Goal: Transaction & Acquisition: Purchase product/service

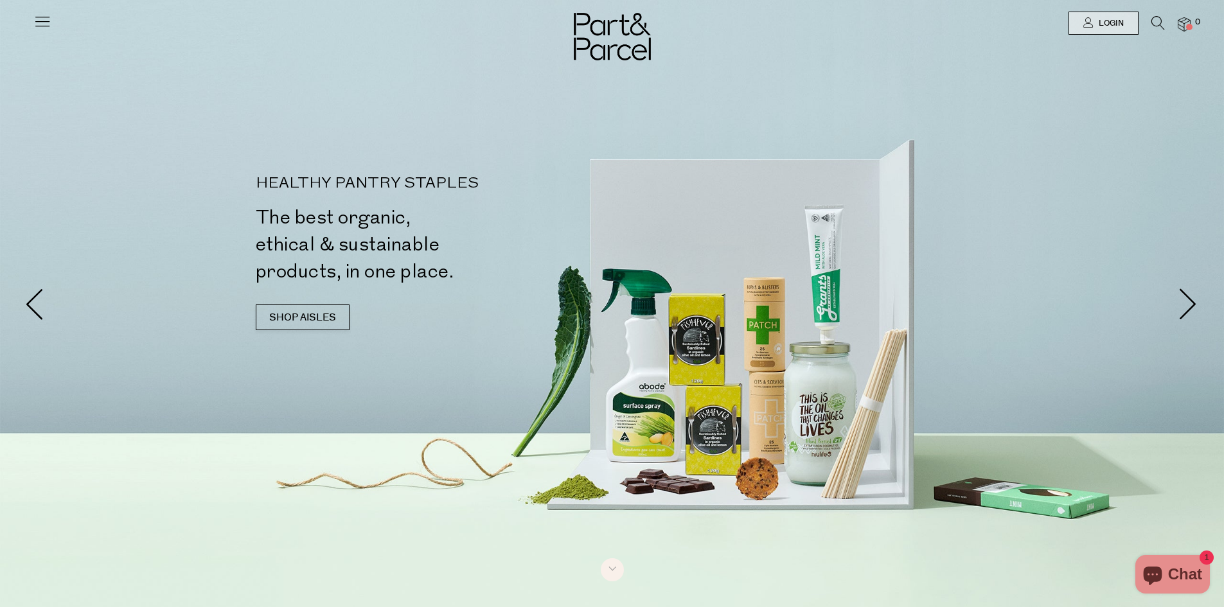
click at [1158, 22] on icon at bounding box center [1157, 23] width 13 height 14
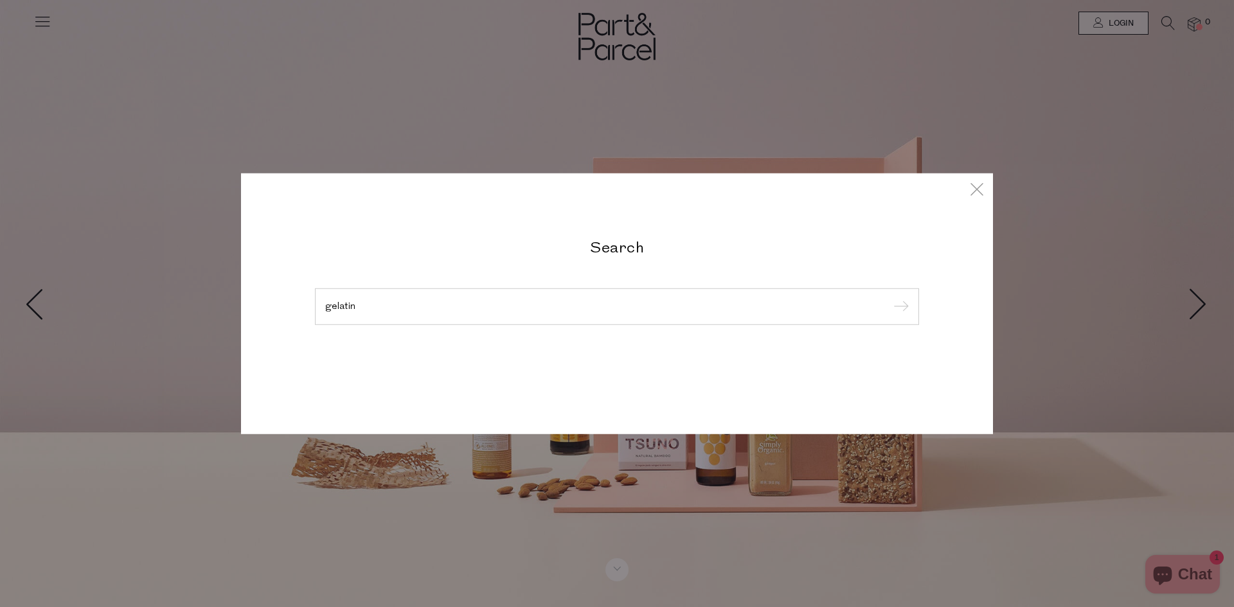
type input "gelatin"
click at [889, 297] on input "submit" at bounding box center [898, 306] width 19 height 19
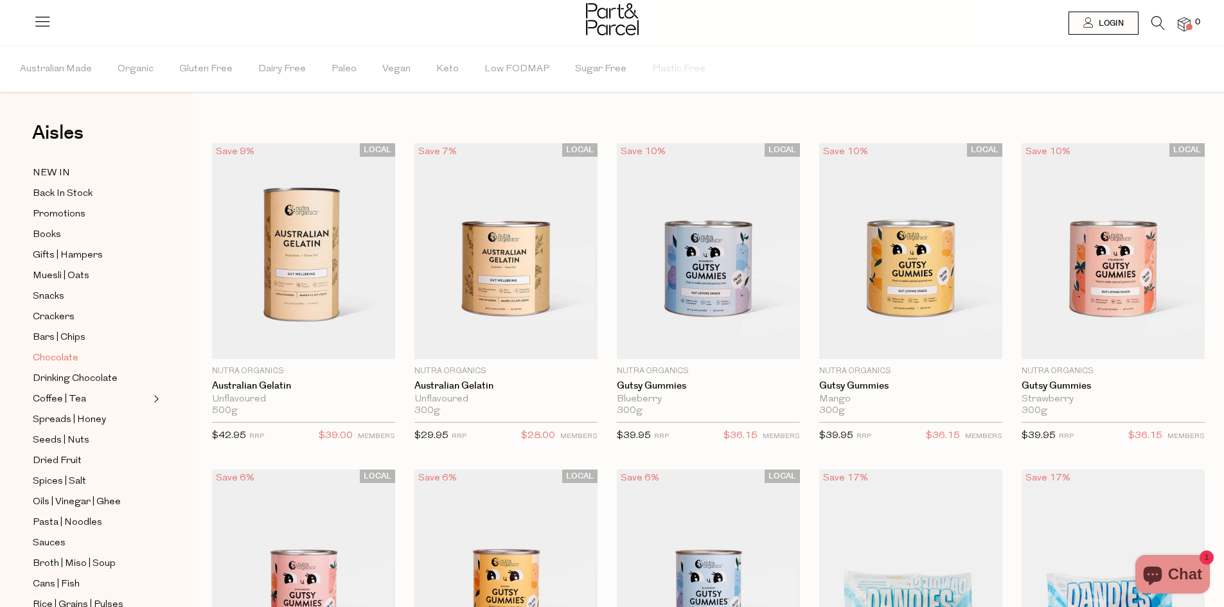
click at [64, 351] on span "Chocolate" at bounding box center [56, 358] width 46 height 15
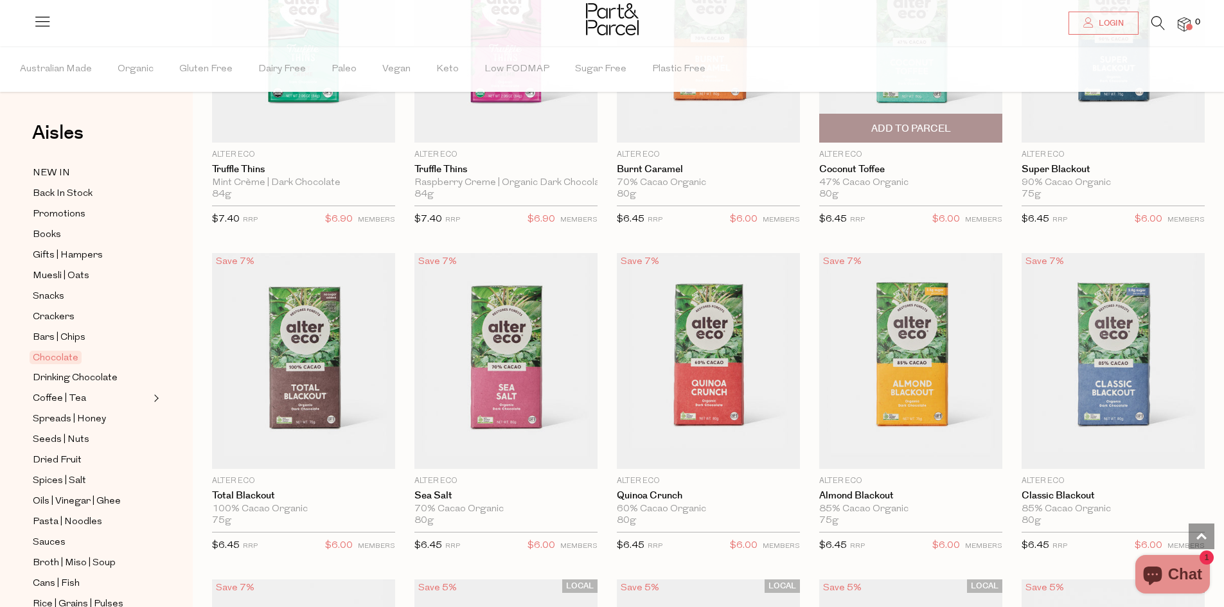
scroll to position [1349, 0]
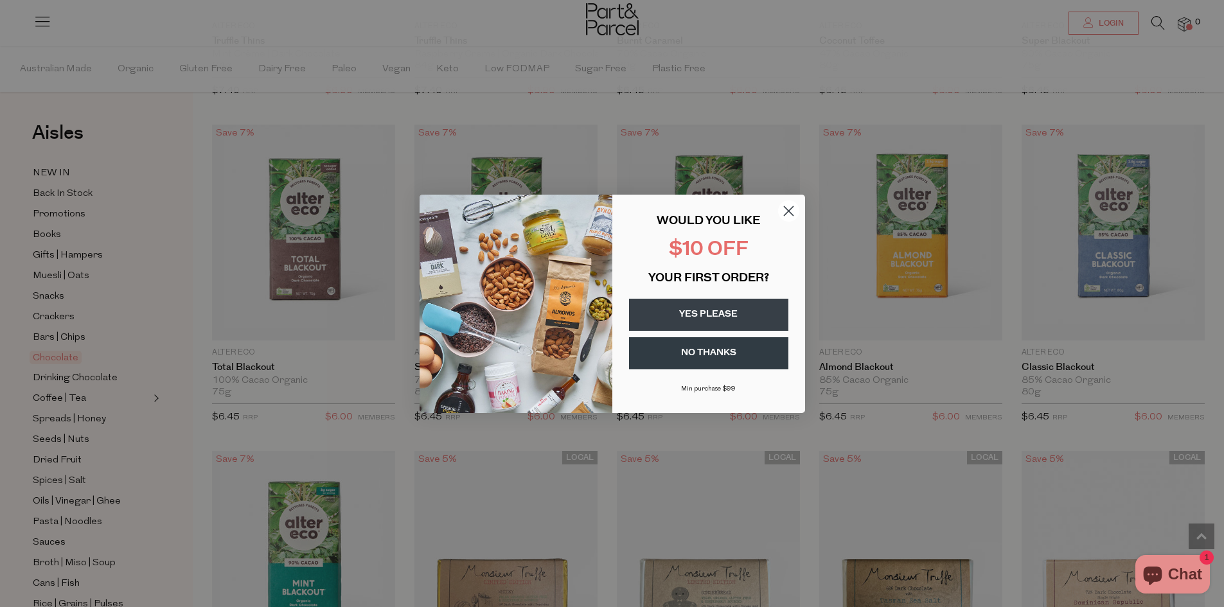
click at [792, 211] on circle "Close dialog" at bounding box center [787, 210] width 21 height 21
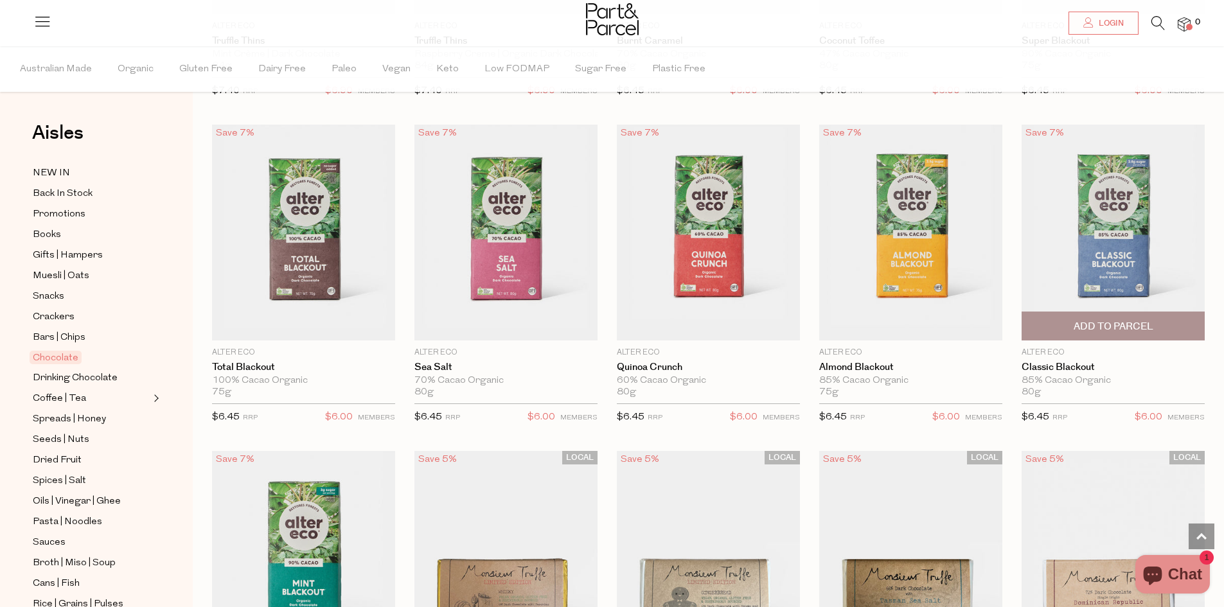
click at [1092, 321] on span "Add To Parcel" at bounding box center [1114, 326] width 80 height 13
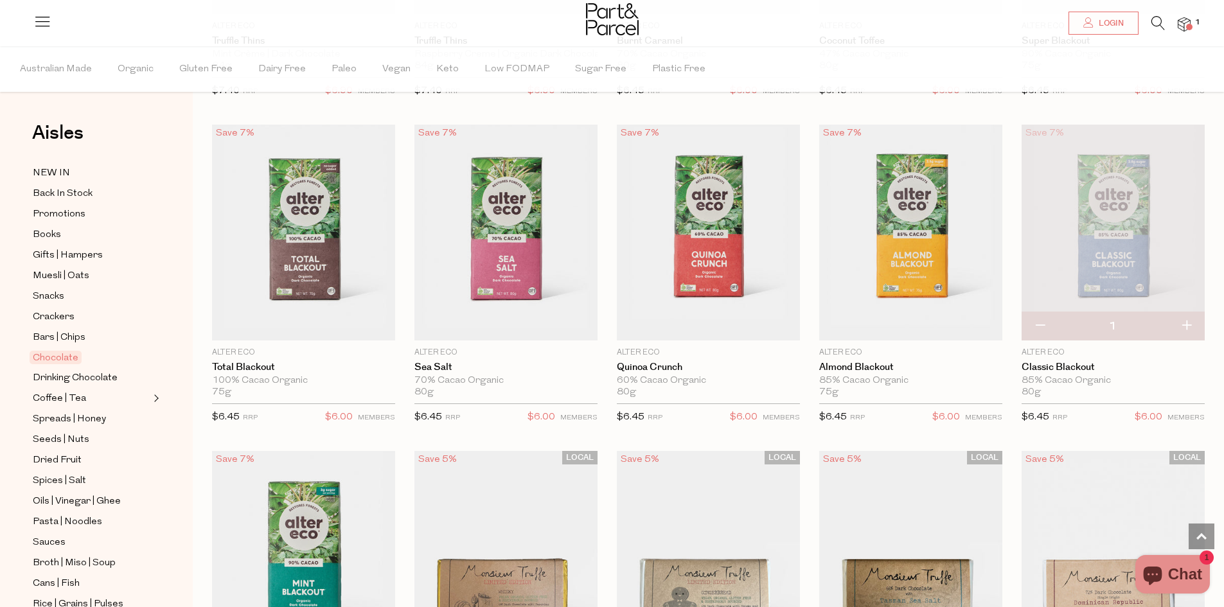
click at [1187, 322] on button "button" at bounding box center [1186, 326] width 37 height 28
type input "2"
click at [1187, 323] on button "button" at bounding box center [1186, 326] width 37 height 28
type input "3"
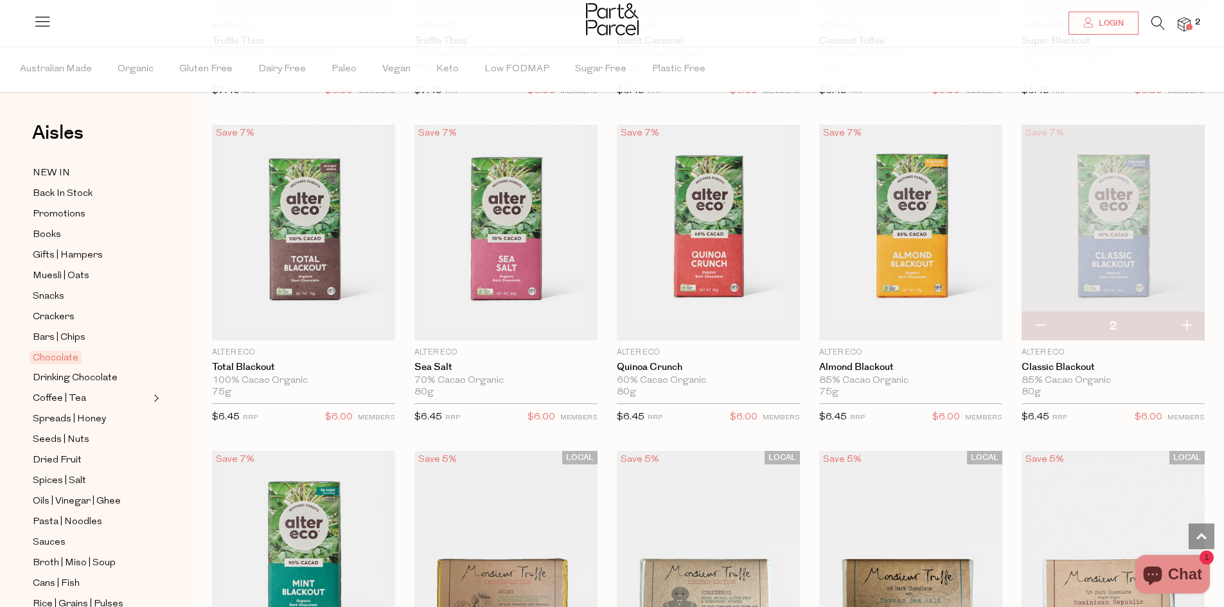
type input "3"
click at [1187, 323] on button "button" at bounding box center [1186, 326] width 37 height 28
type input "4"
click at [1187, 323] on button "button" at bounding box center [1186, 326] width 37 height 28
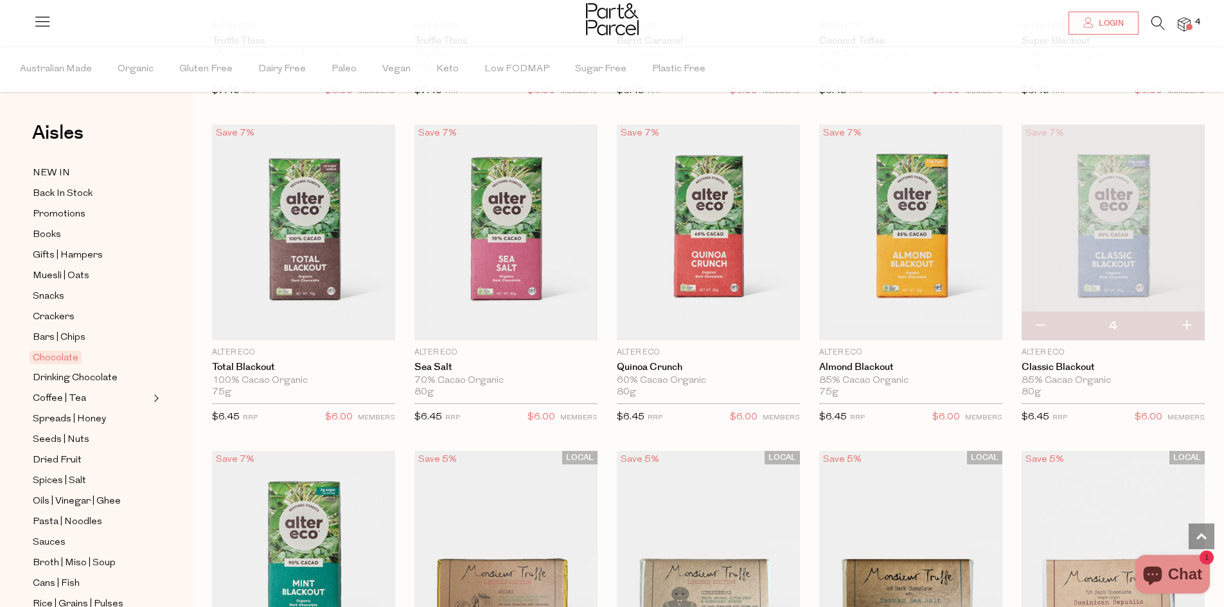
type input "5"
click at [1187, 323] on button "button" at bounding box center [1186, 326] width 37 height 28
type input "6"
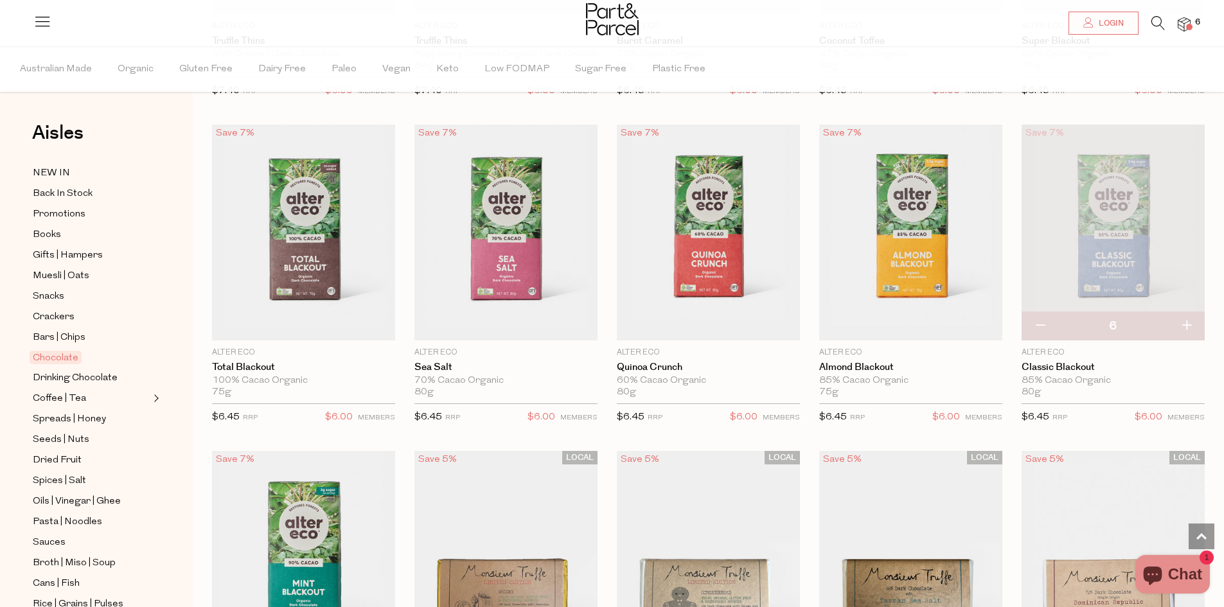
click at [1187, 323] on button "button" at bounding box center [1186, 326] width 37 height 28
type input "7"
click at [1187, 323] on button "button" at bounding box center [1186, 326] width 37 height 28
type input "8"
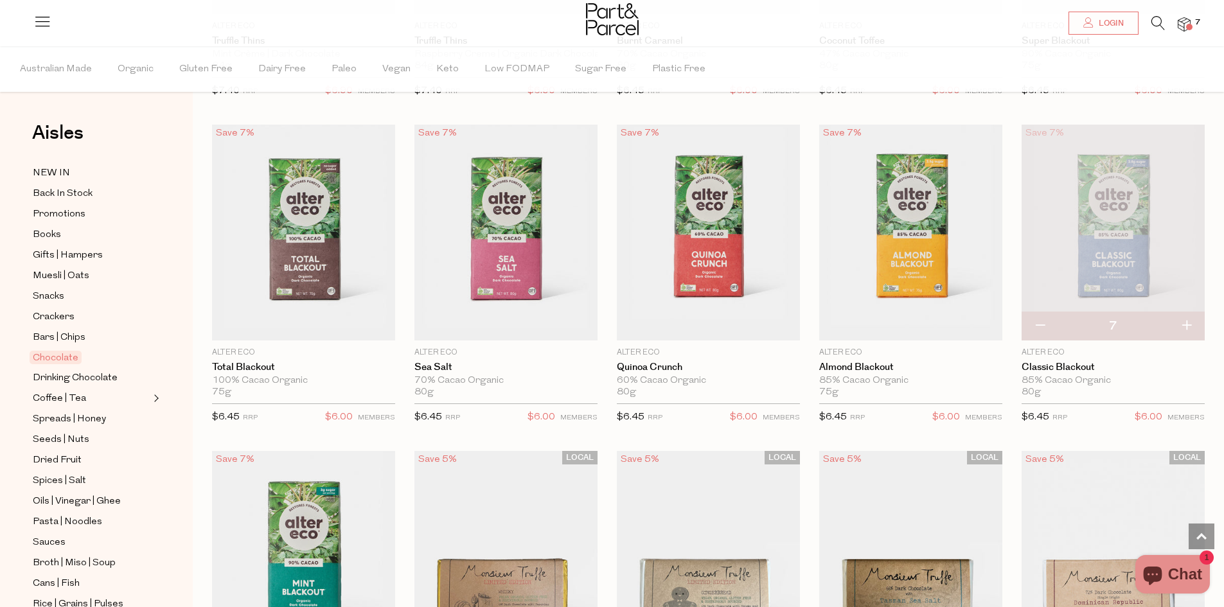
type input "8"
click at [1187, 323] on button "button" at bounding box center [1186, 326] width 37 height 28
type input "9"
click at [1187, 323] on button "button" at bounding box center [1186, 326] width 37 height 28
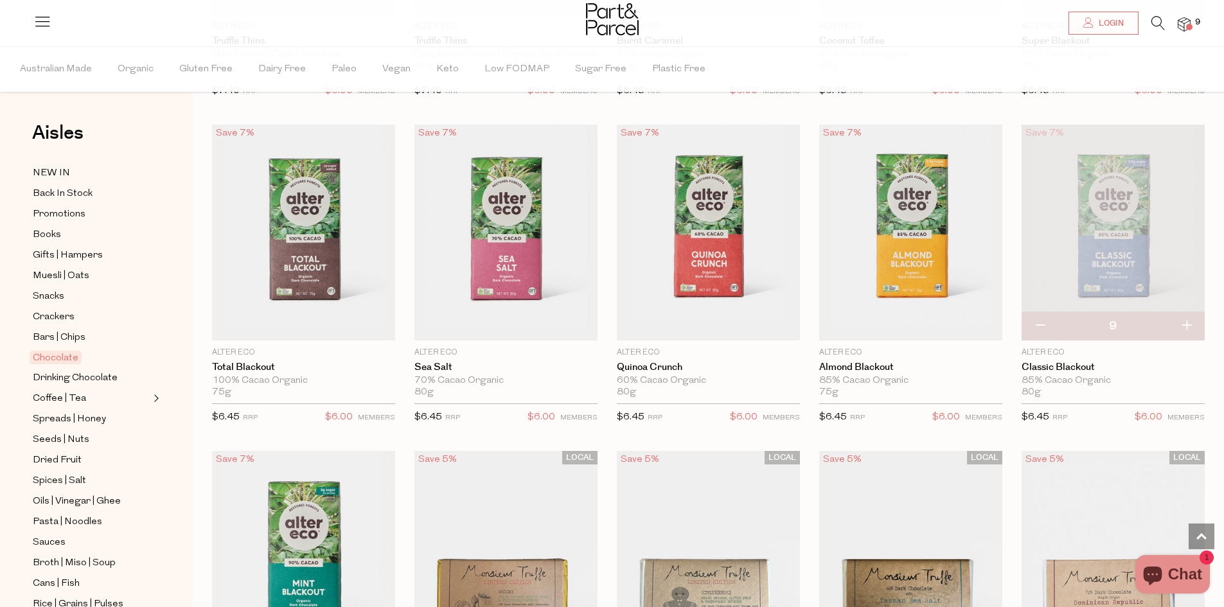
type input "10"
click at [1187, 323] on button "button" at bounding box center [1186, 326] width 37 height 28
type input "11"
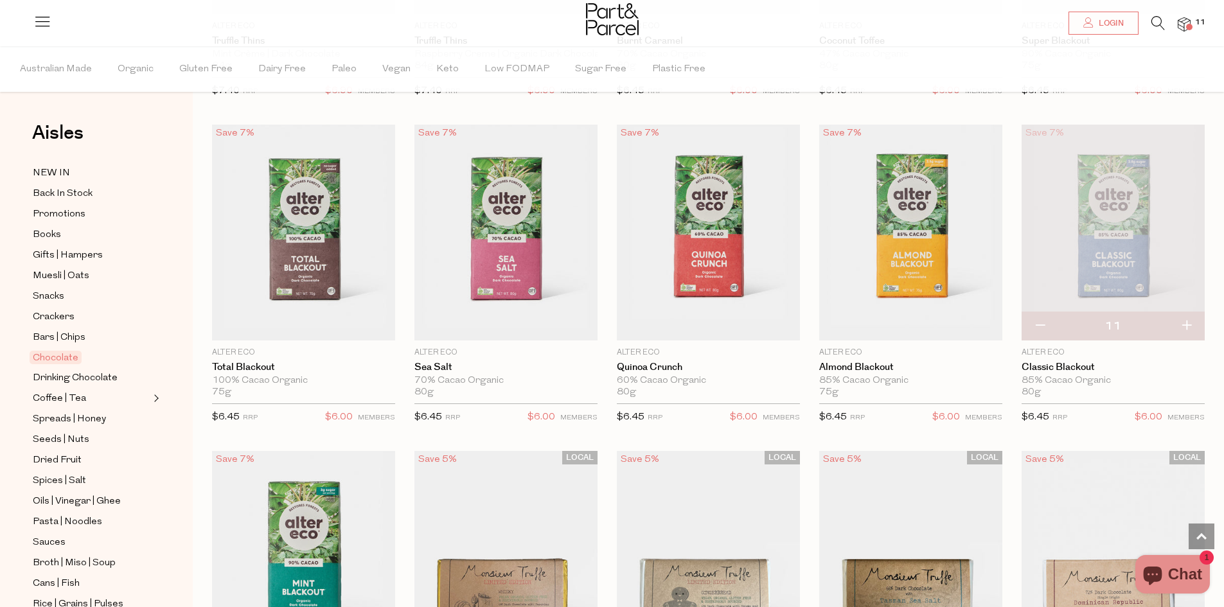
click at [1187, 323] on button "button" at bounding box center [1186, 326] width 37 height 28
type input "12"
click at [1190, 22] on img at bounding box center [1184, 24] width 13 height 15
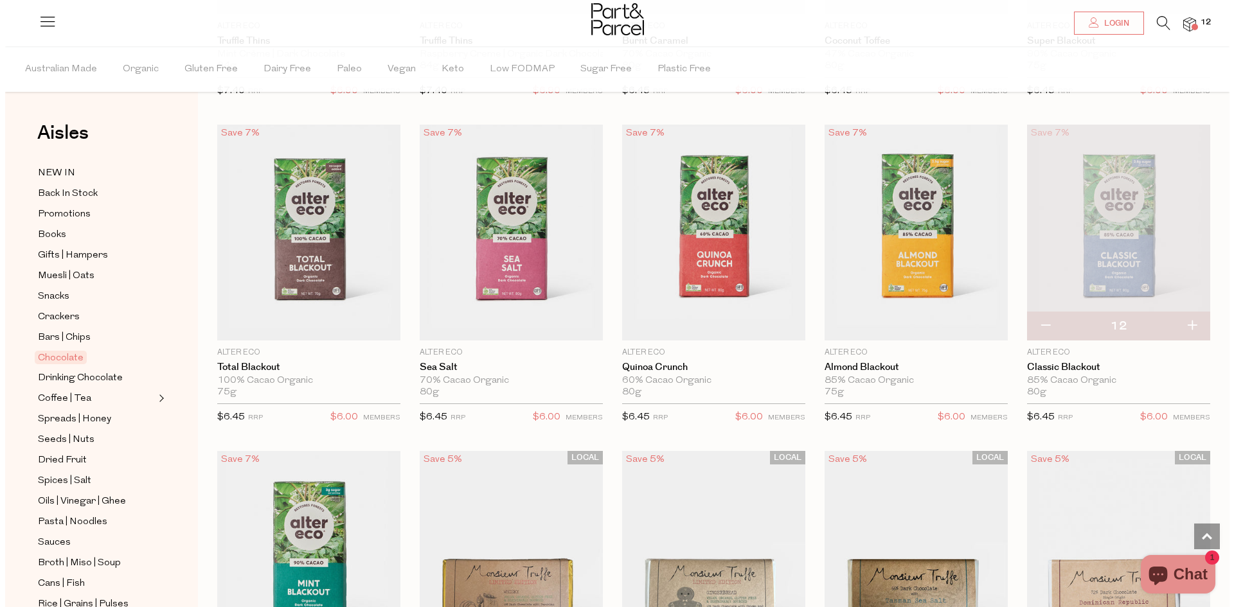
scroll to position [1356, 0]
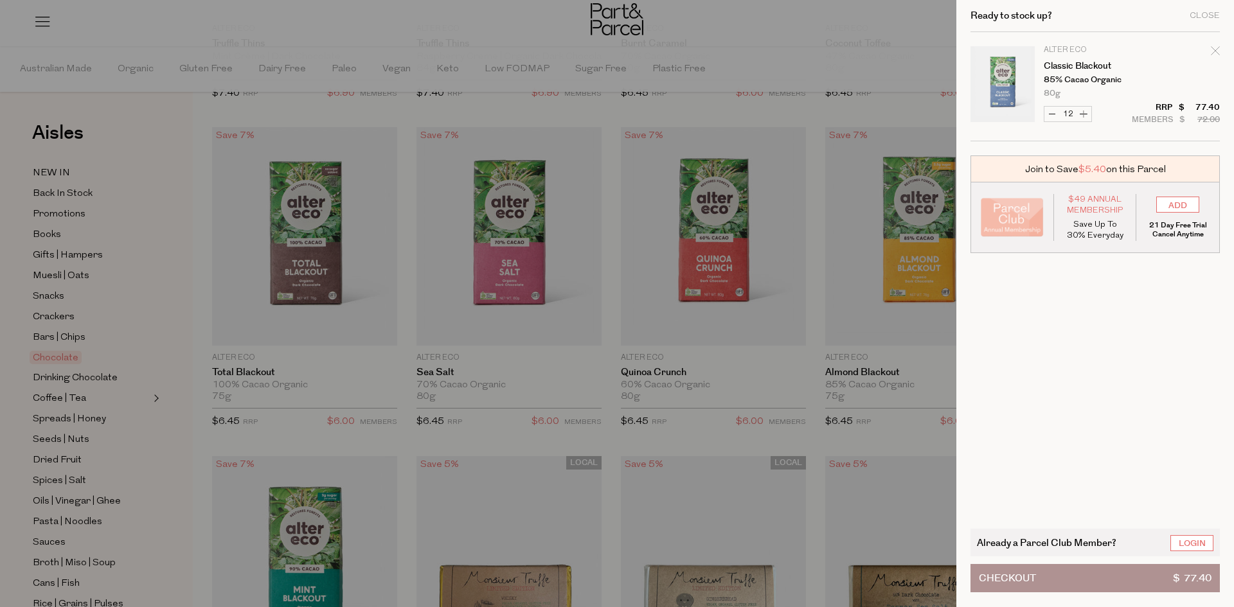
click at [1212, 50] on icon "Remove Classic Blackout" at bounding box center [1214, 50] width 9 height 9
type input "Add Membership"
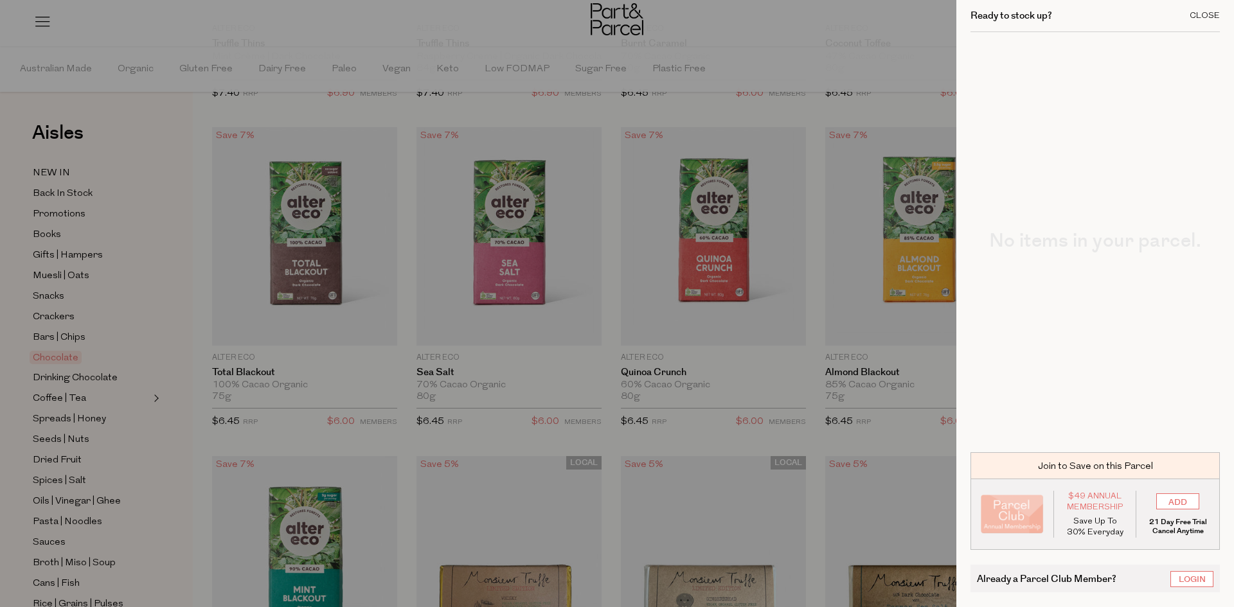
click at [1218, 14] on div "Close" at bounding box center [1204, 16] width 30 height 8
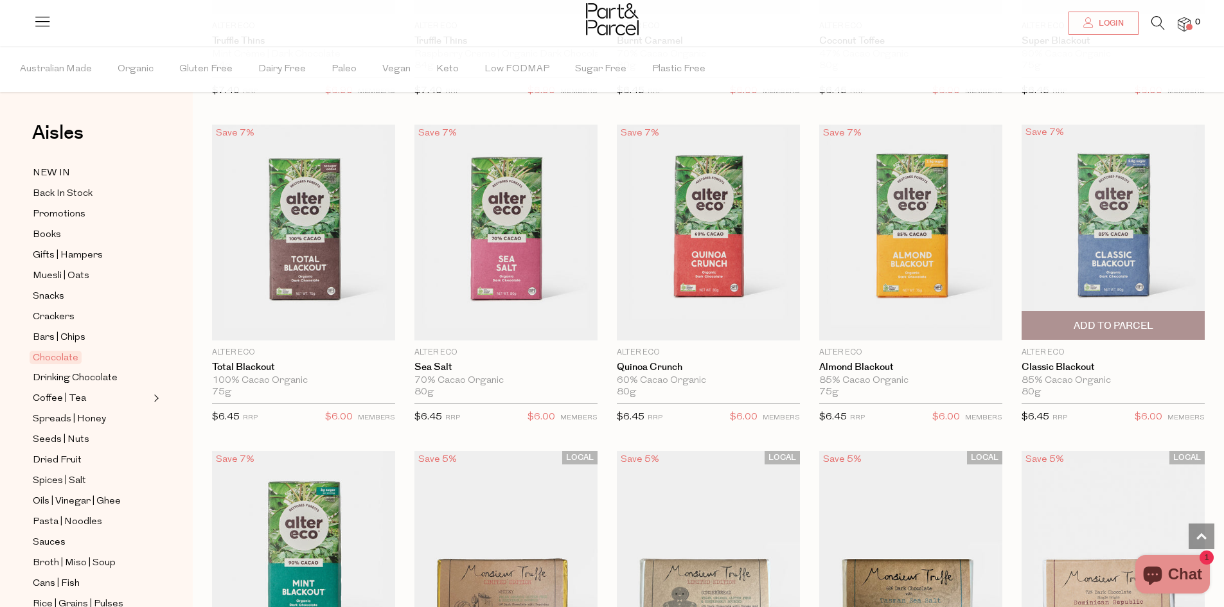
scroll to position [1, 0]
click at [1126, 320] on span "Add to Parcel" at bounding box center [1114, 325] width 80 height 13
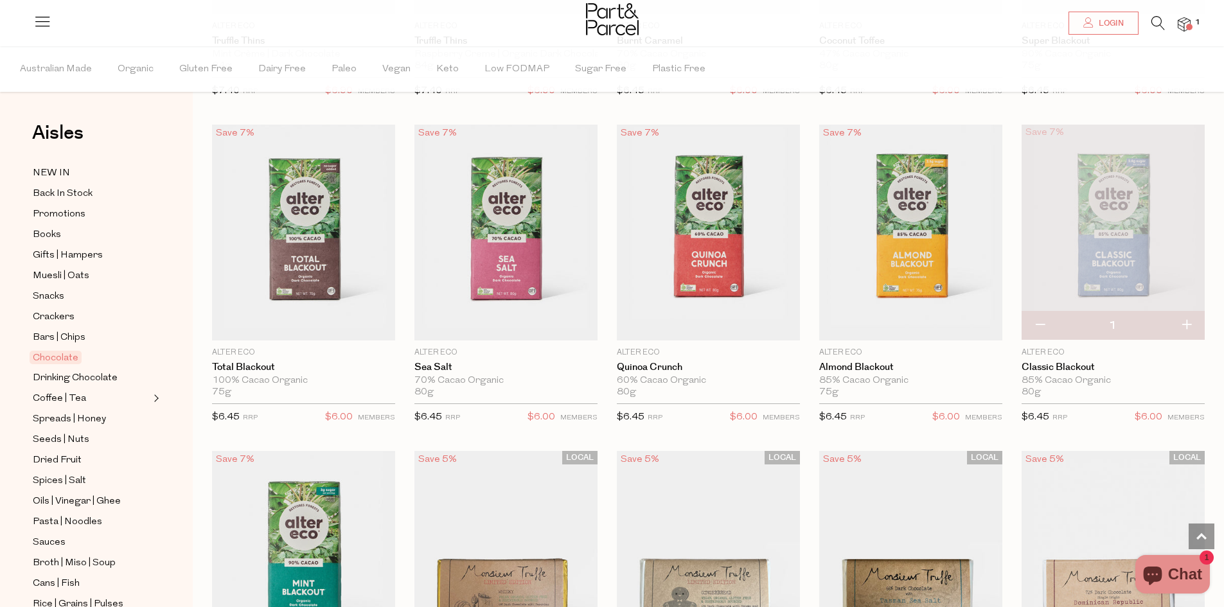
click at [1187, 323] on button "button" at bounding box center [1186, 326] width 37 height 28
type input "2"
click at [1187, 323] on button "button" at bounding box center [1186, 326] width 37 height 28
type input "3"
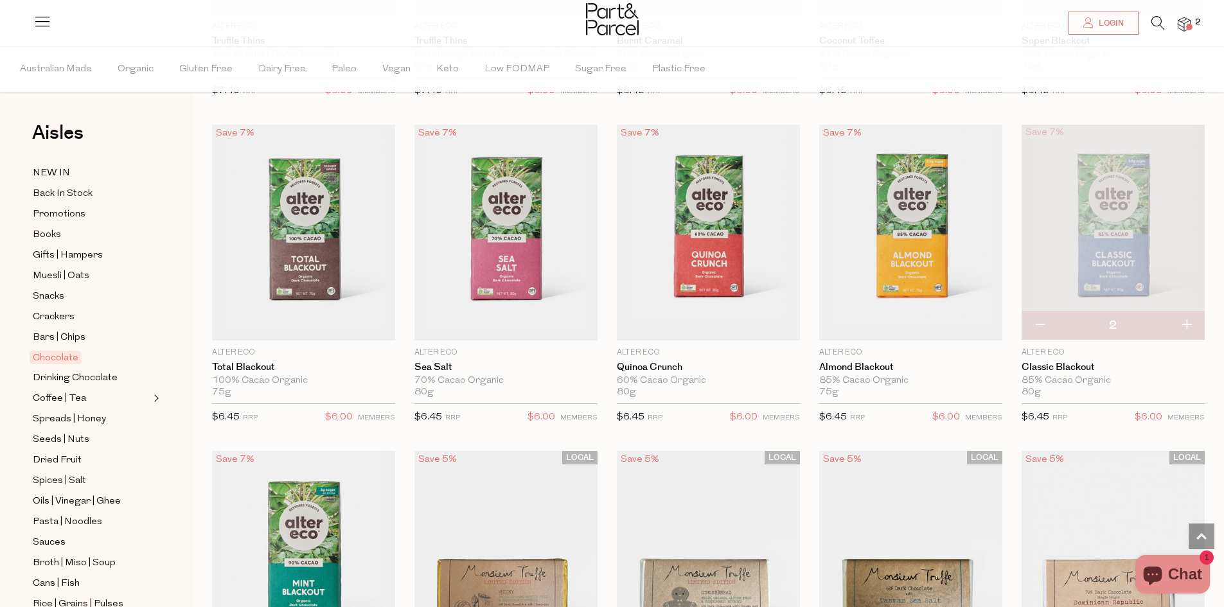
type input "3"
click at [1187, 323] on button "button" at bounding box center [1186, 326] width 37 height 28
type input "4"
click at [1187, 323] on button "button" at bounding box center [1186, 326] width 37 height 28
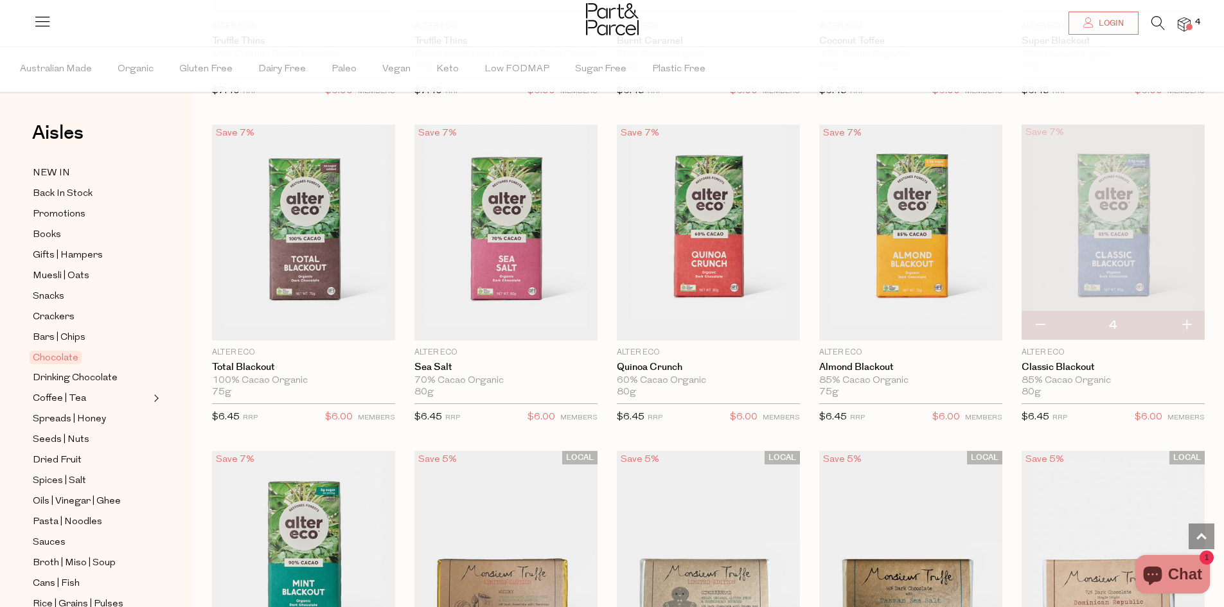
type input "5"
click at [1187, 323] on button "button" at bounding box center [1186, 326] width 37 height 28
type input "6"
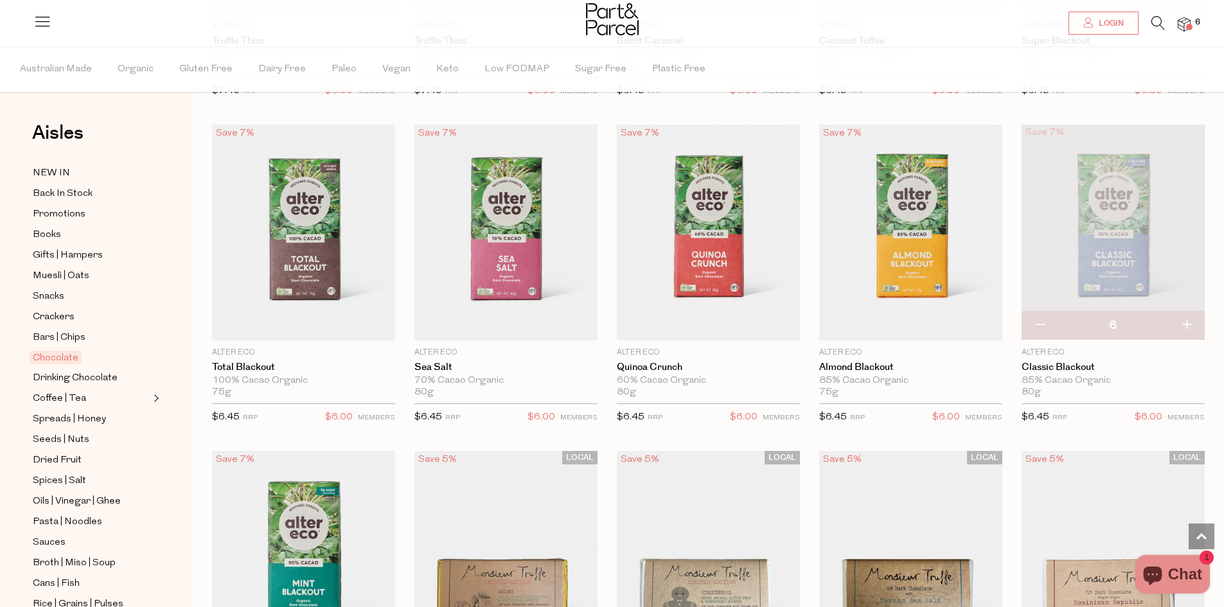
click at [1187, 323] on button "button" at bounding box center [1186, 326] width 37 height 28
type input "7"
click at [1187, 323] on button "button" at bounding box center [1186, 326] width 37 height 28
type input "8"
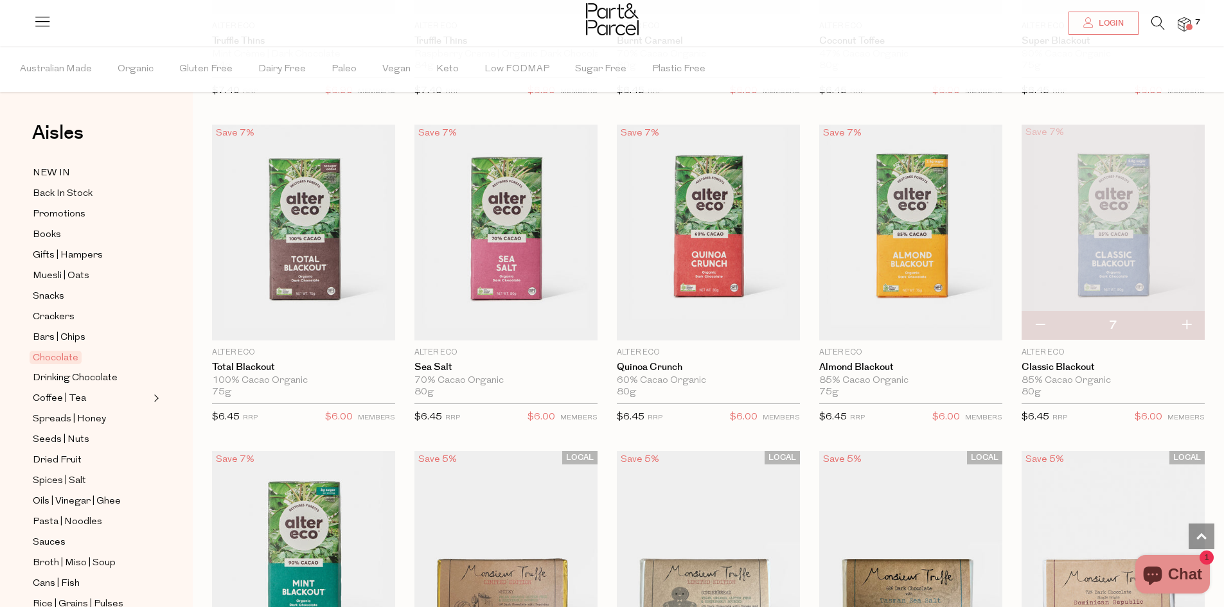
type input "8"
click at [1187, 323] on button "button" at bounding box center [1186, 326] width 37 height 28
type input "9"
click at [1187, 323] on button "button" at bounding box center [1186, 326] width 37 height 28
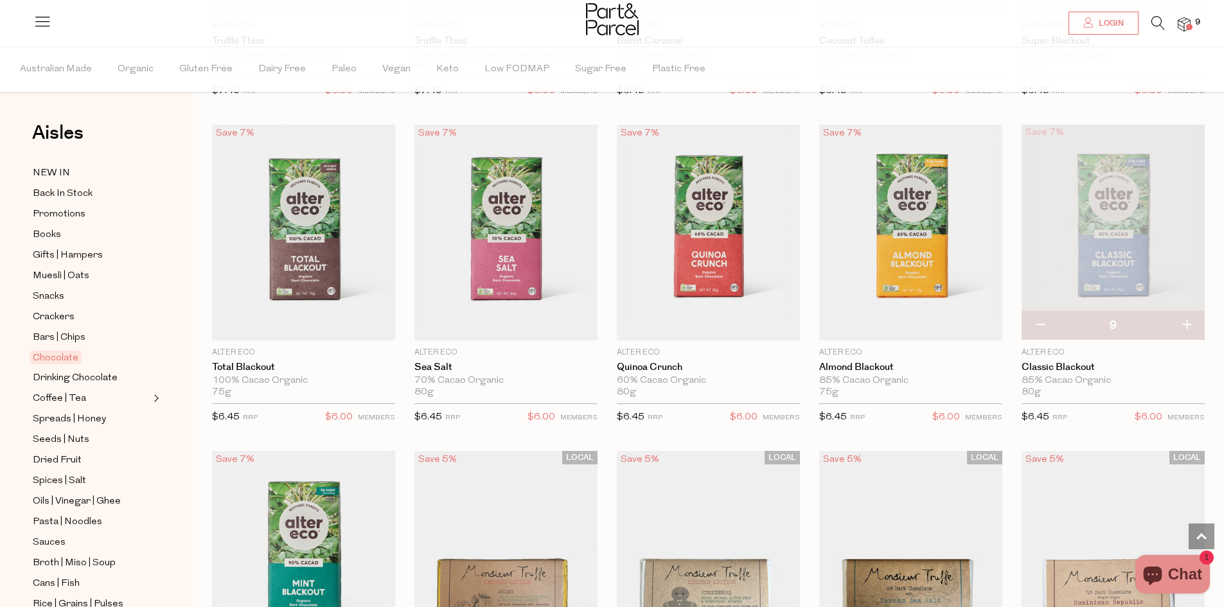
type input "10"
click at [1187, 323] on button "button" at bounding box center [1186, 326] width 37 height 28
type input "11"
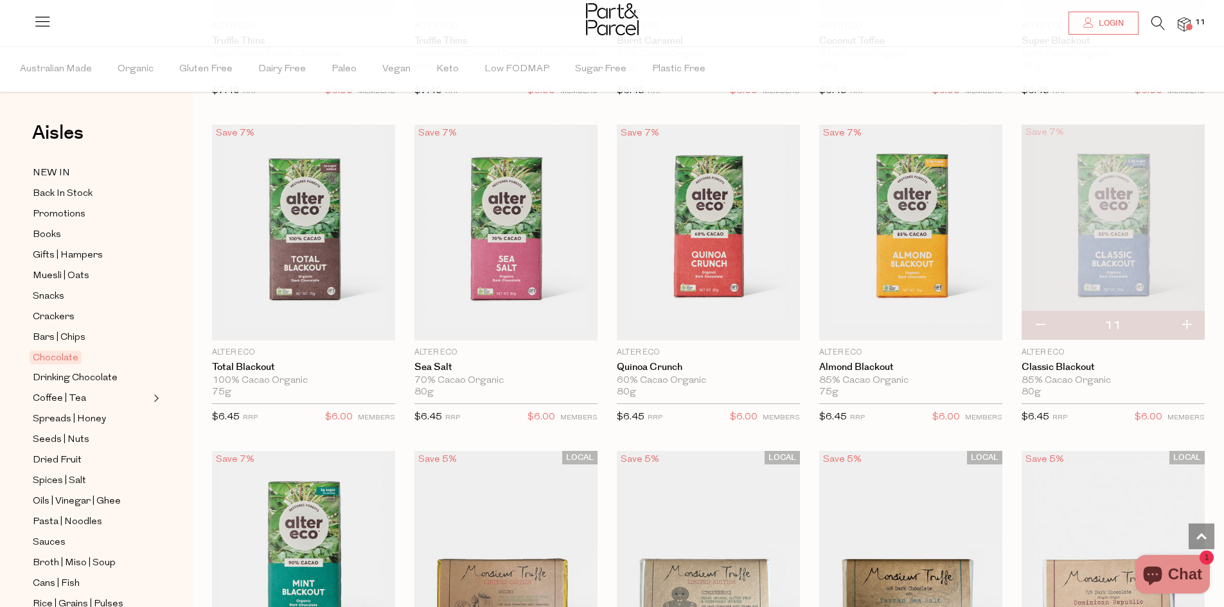
click at [1187, 323] on button "button" at bounding box center [1186, 326] width 37 height 28
type input "12"
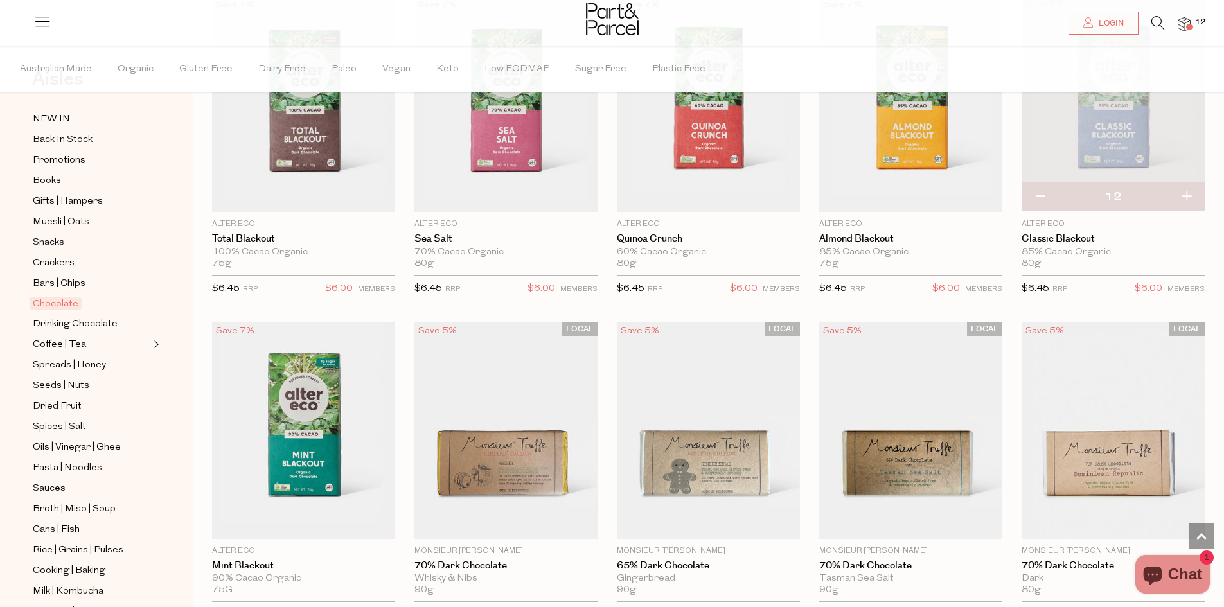
scroll to position [0, 0]
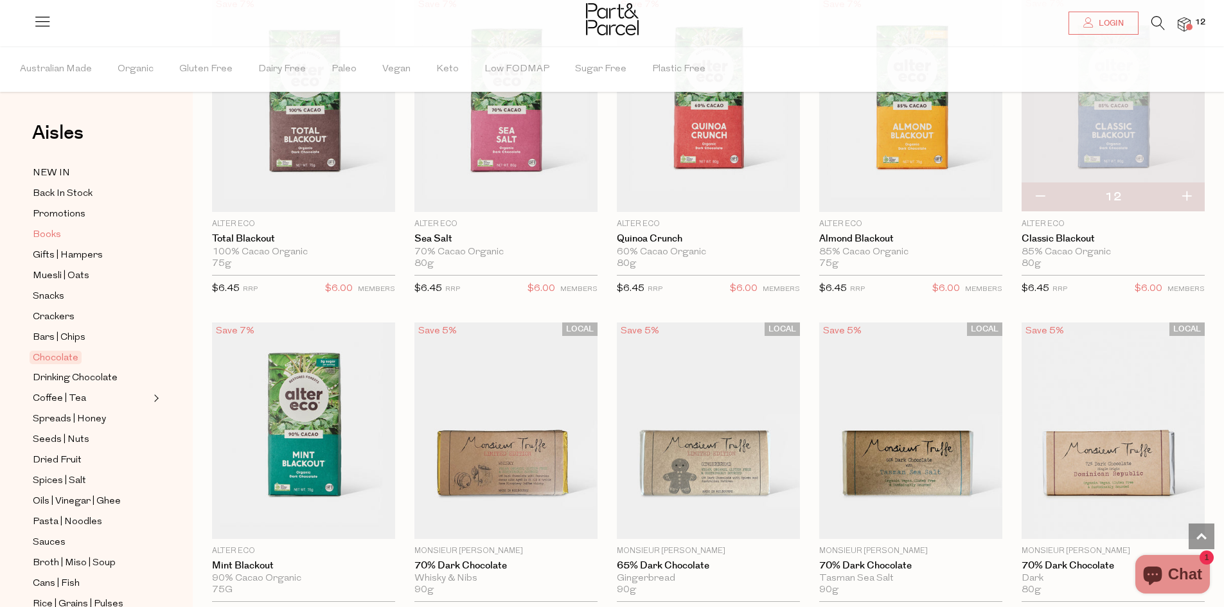
click at [46, 235] on span "Books" at bounding box center [47, 234] width 28 height 15
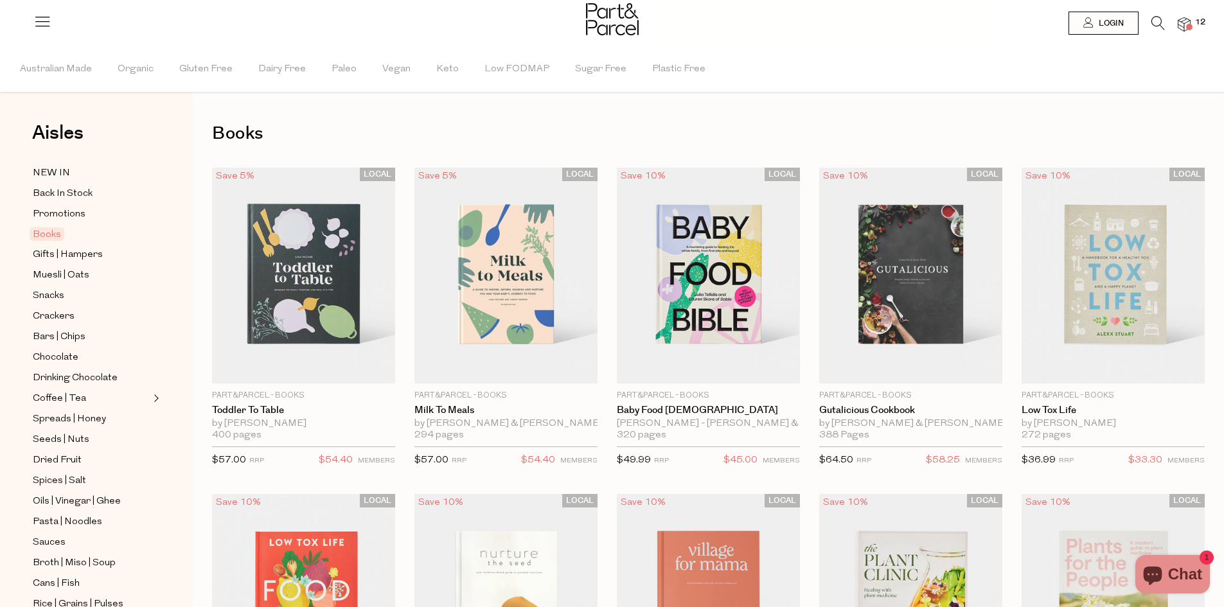
click at [1160, 23] on icon at bounding box center [1157, 23] width 13 height 14
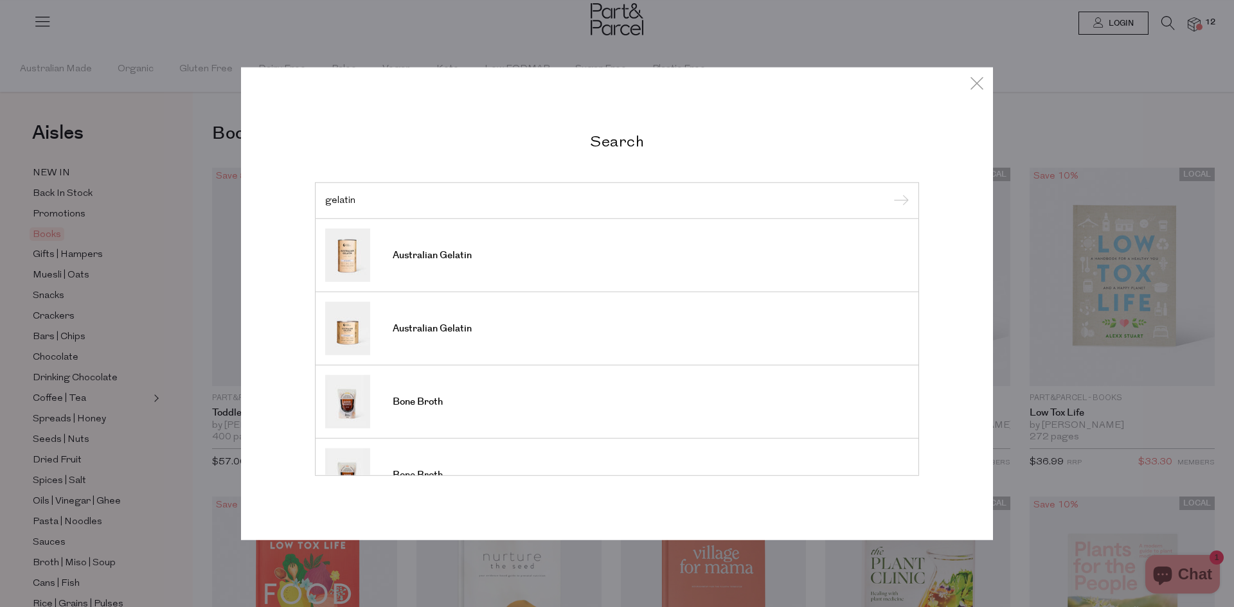
type input "gelatin"
click at [889, 191] on input "submit" at bounding box center [898, 200] width 19 height 19
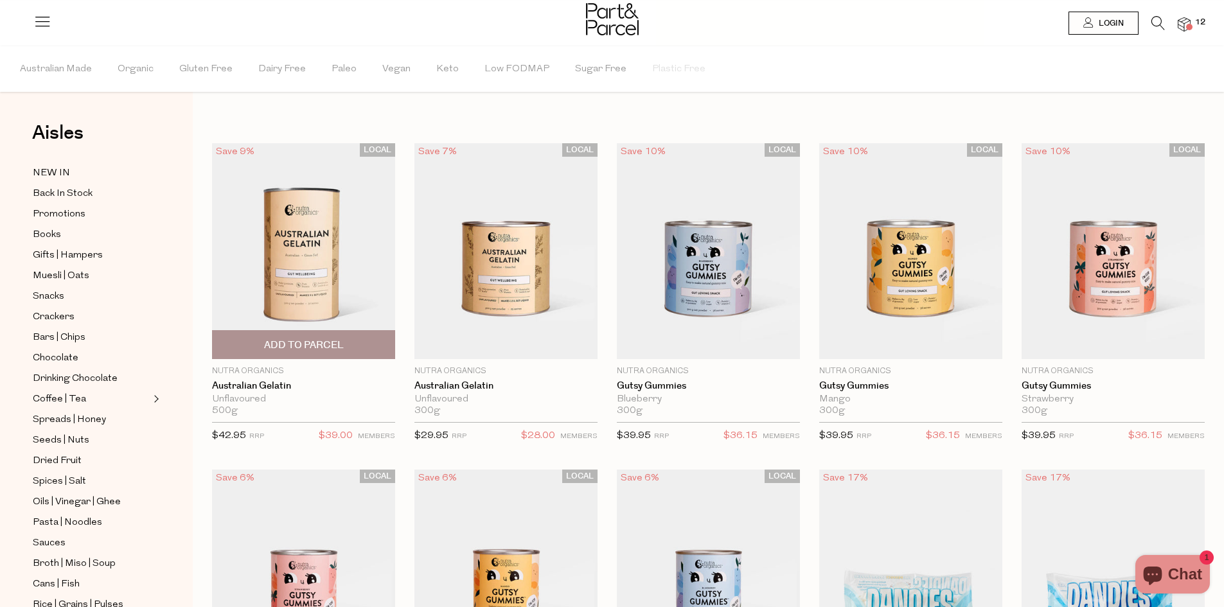
click at [301, 346] on span "Add To Parcel" at bounding box center [304, 345] width 80 height 13
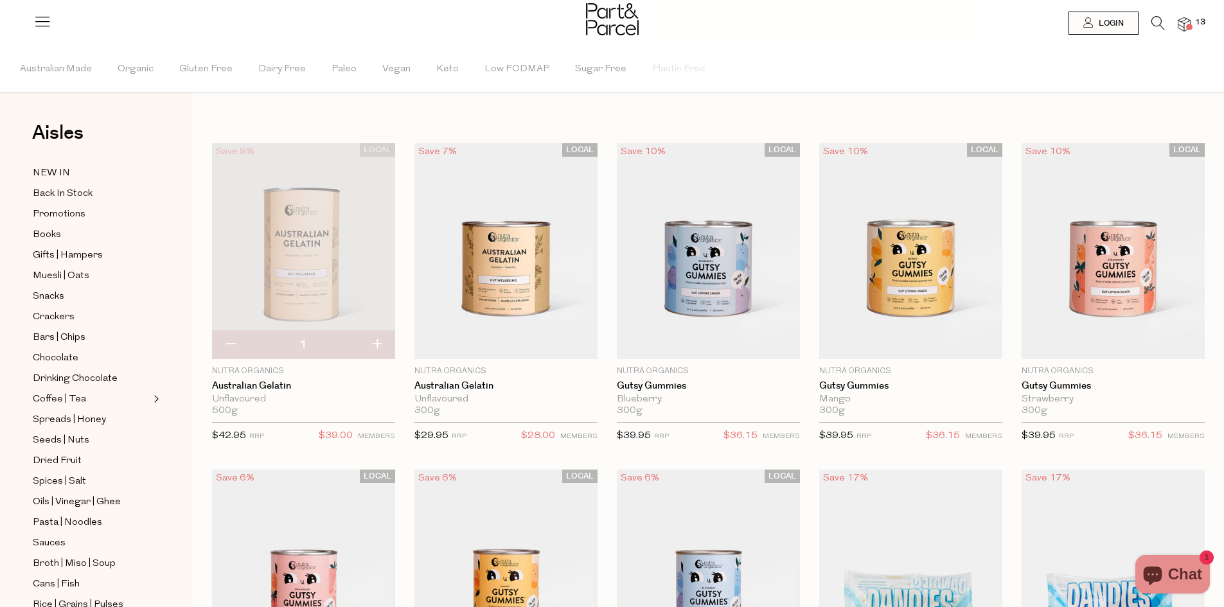
click at [377, 345] on button "button" at bounding box center [377, 345] width 37 height 28
type input "2"
click at [377, 345] on button "button" at bounding box center [377, 345] width 37 height 28
type input "3"
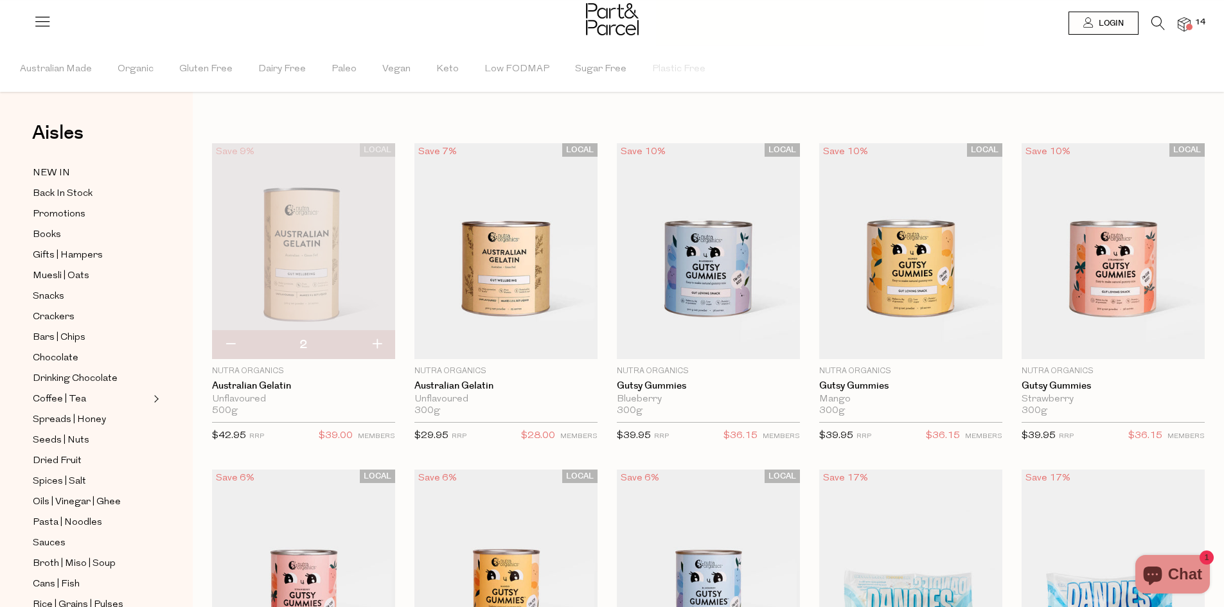
type input "3"
click at [377, 345] on button "button" at bounding box center [377, 345] width 37 height 28
type input "4"
click at [1190, 21] on img at bounding box center [1184, 24] width 13 height 15
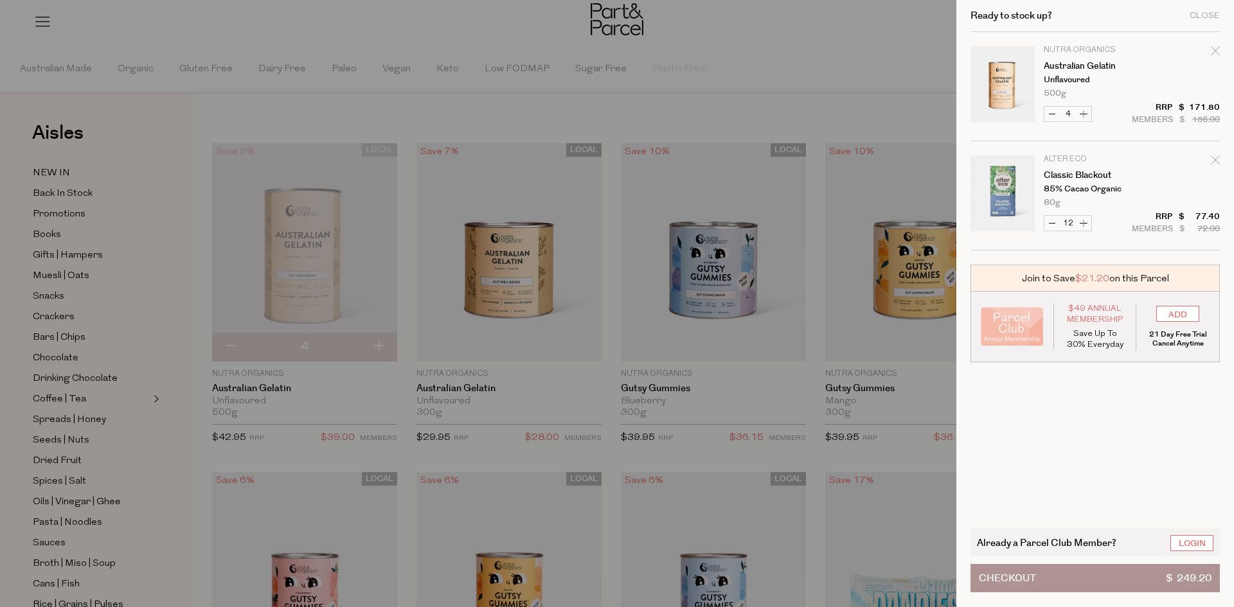
click at [813, 457] on div at bounding box center [617, 303] width 1234 height 607
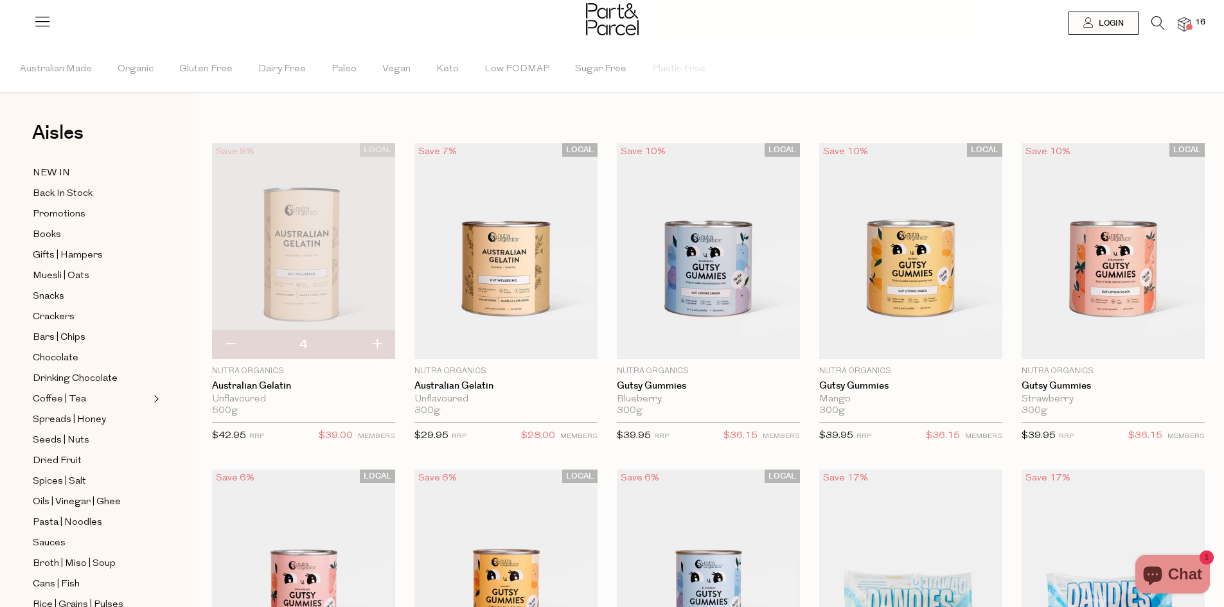
click at [1189, 22] on img at bounding box center [1184, 24] width 13 height 15
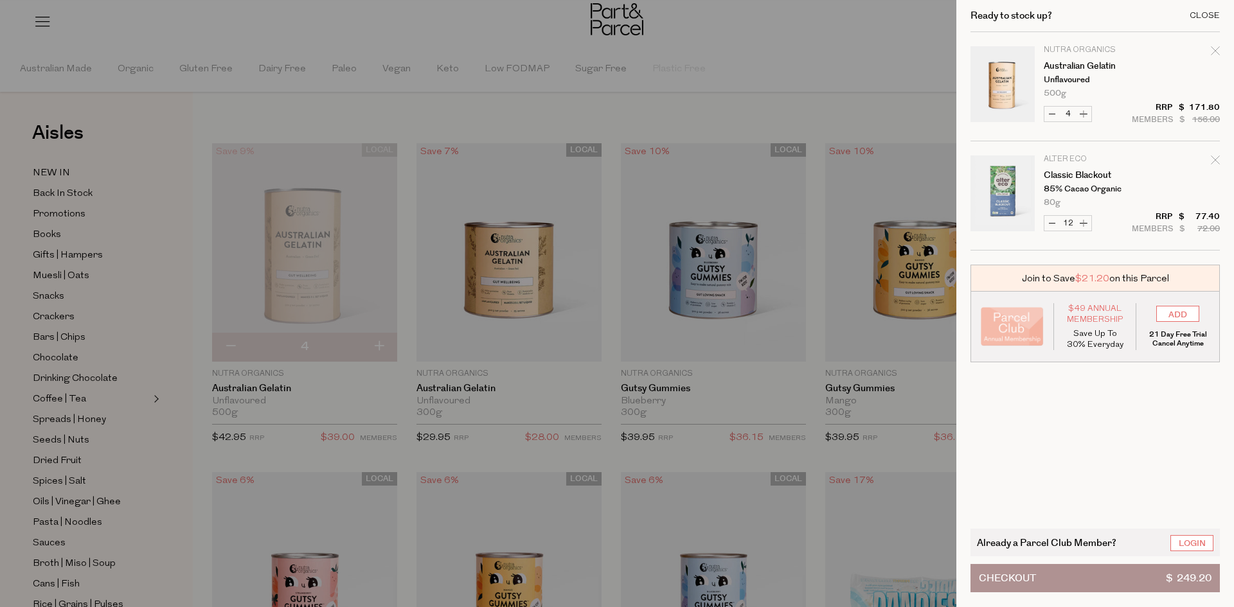
click at [1206, 13] on div "Close" at bounding box center [1204, 16] width 30 height 8
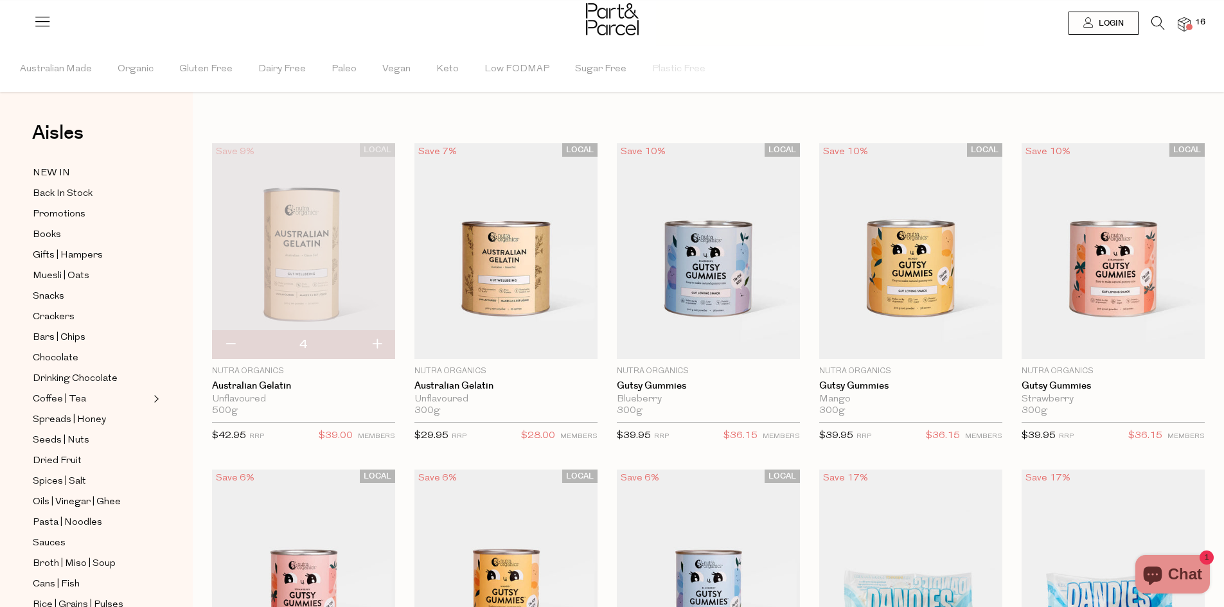
click at [1190, 22] on img at bounding box center [1184, 24] width 13 height 15
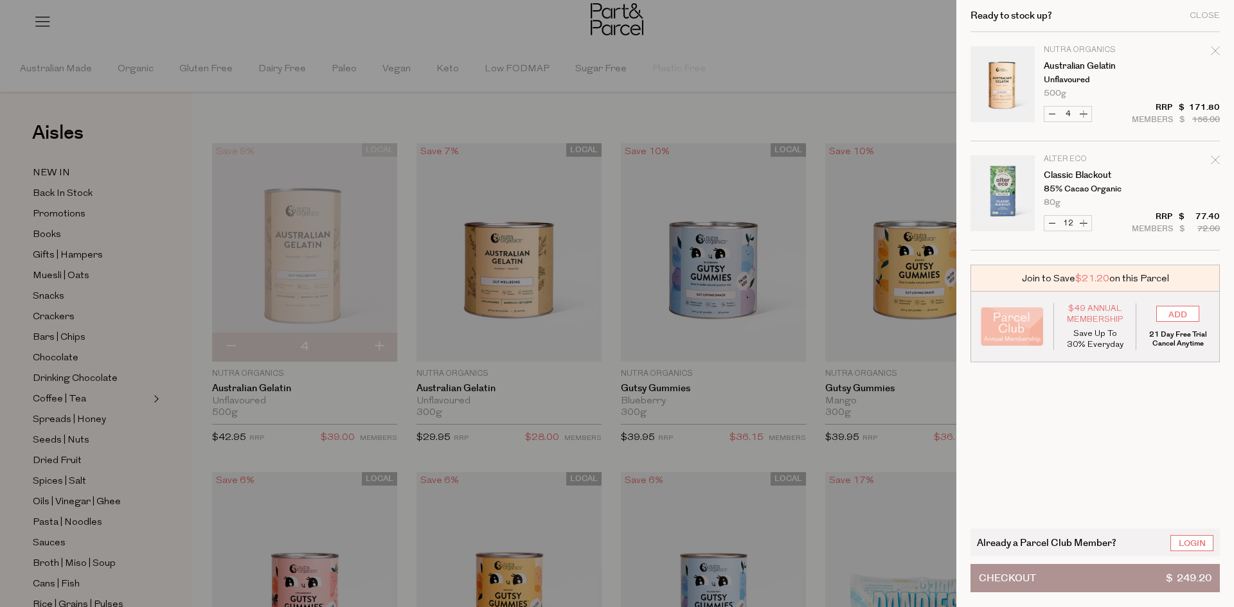
click at [1043, 578] on button "Checkout $ 249.20" at bounding box center [1094, 578] width 249 height 28
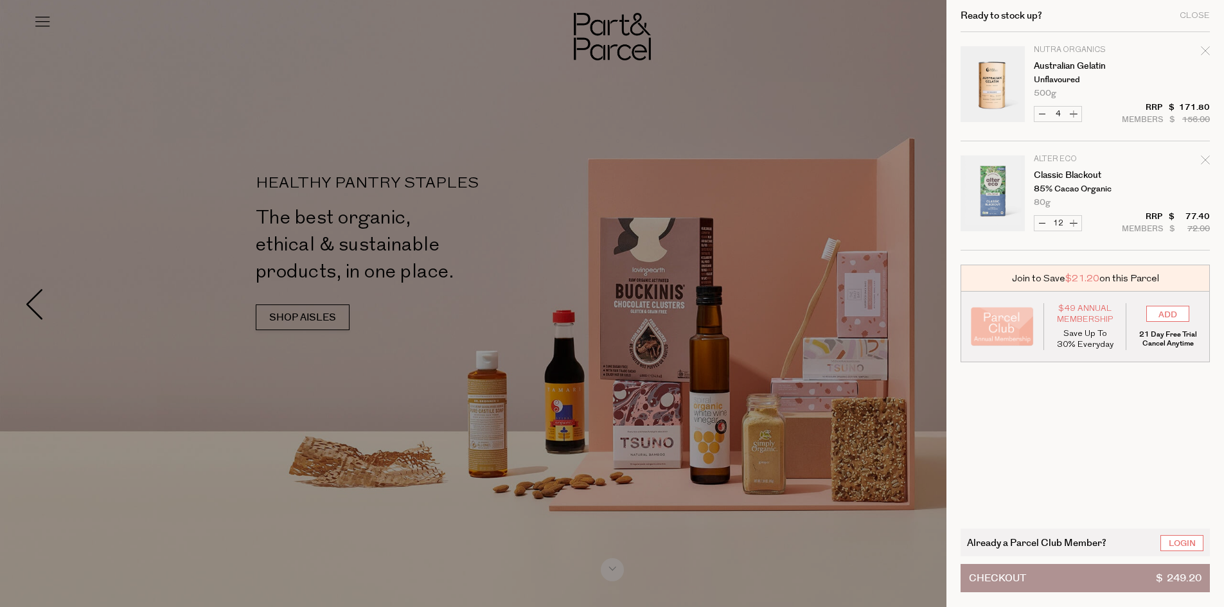
click at [1210, 47] on icon "Remove Australian Gelatin" at bounding box center [1205, 50] width 9 height 9
type input "Add Membership"
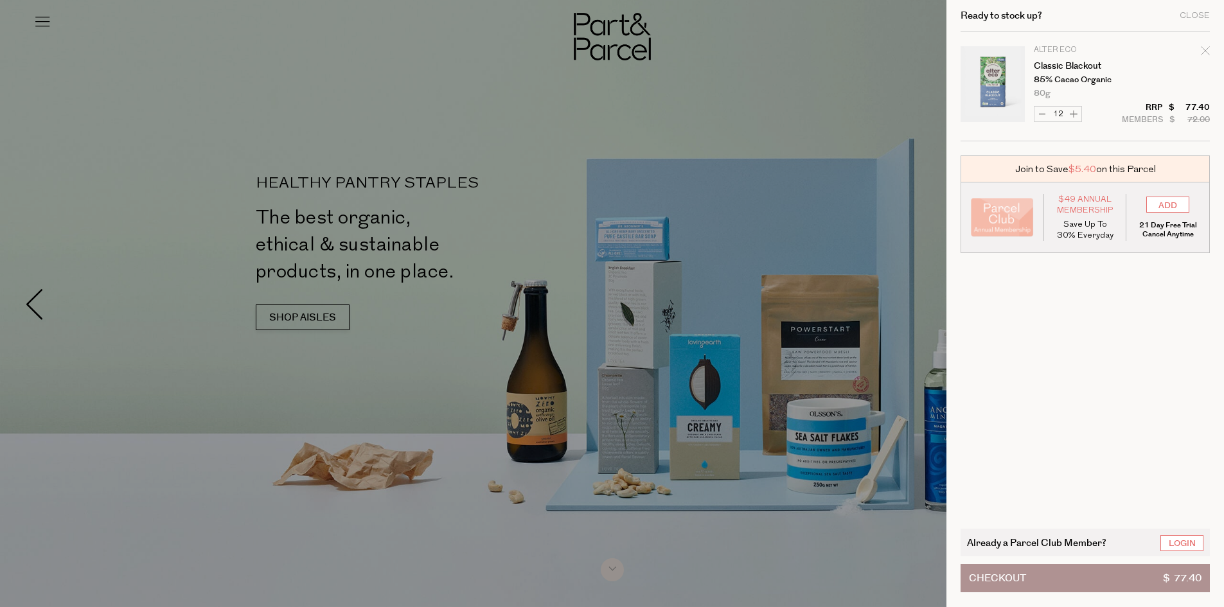
click at [1209, 51] on icon "Remove Classic Blackout" at bounding box center [1205, 50] width 8 height 8
type input "Add Membership"
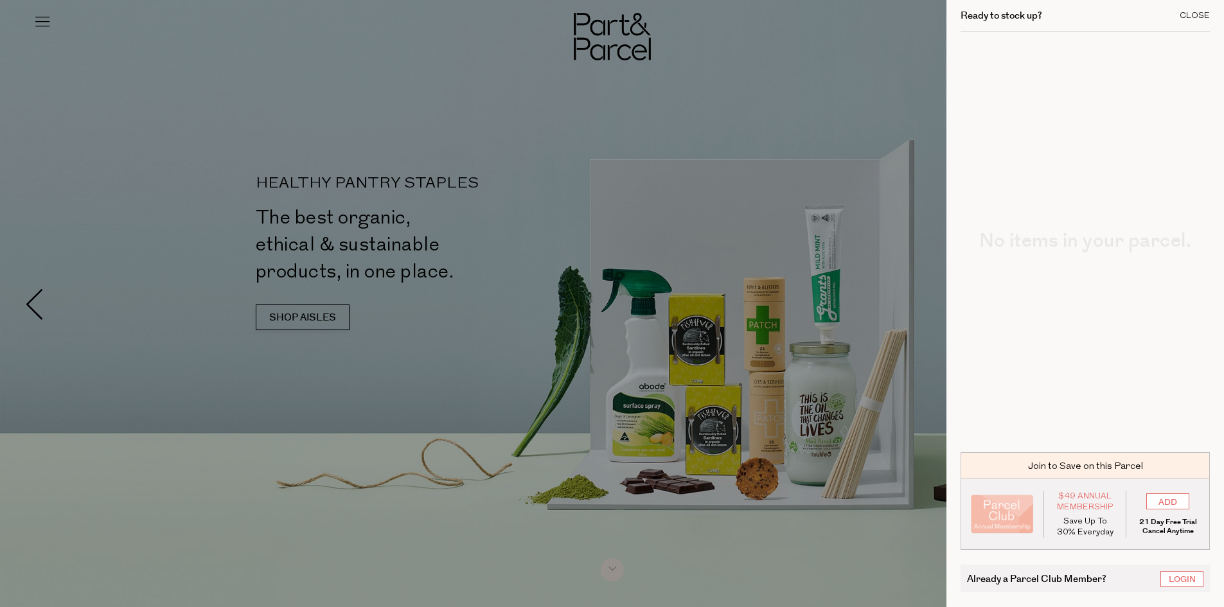
click at [1200, 13] on div "Close" at bounding box center [1195, 16] width 30 height 8
